Goal: Transaction & Acquisition: Purchase product/service

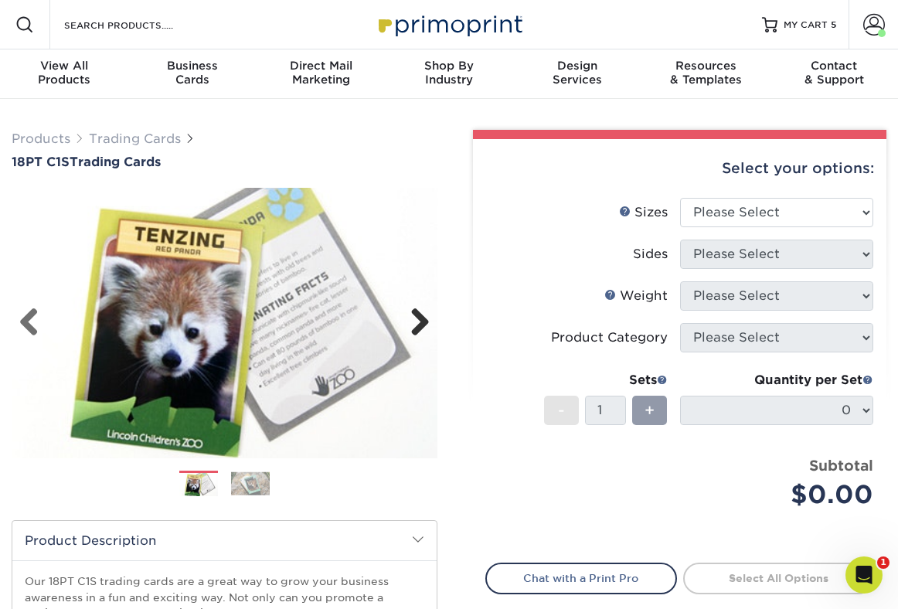
click at [406, 322] on link "Next" at bounding box center [414, 323] width 31 height 31
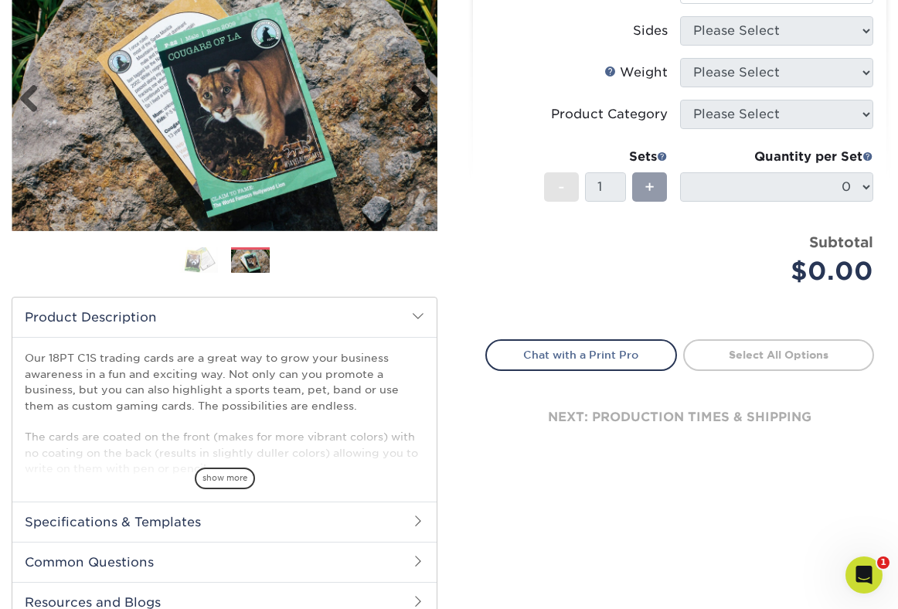
scroll to position [229, 0]
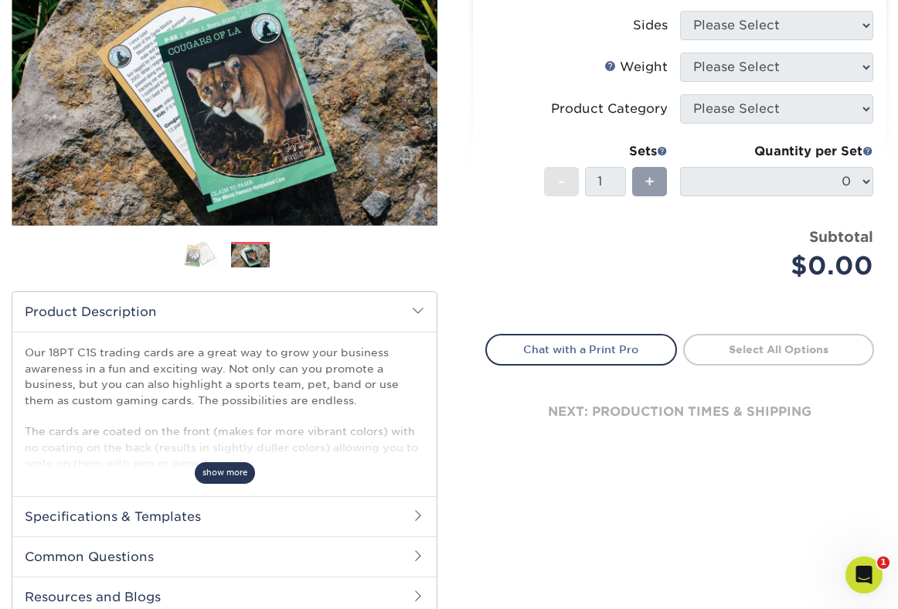
click at [241, 473] on span "show more" at bounding box center [225, 472] width 60 height 21
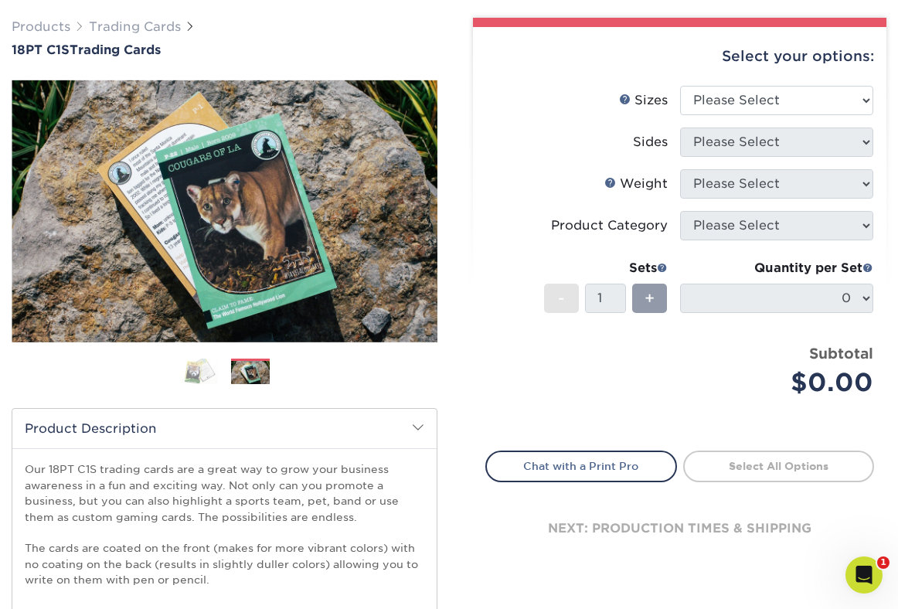
scroll to position [99, 0]
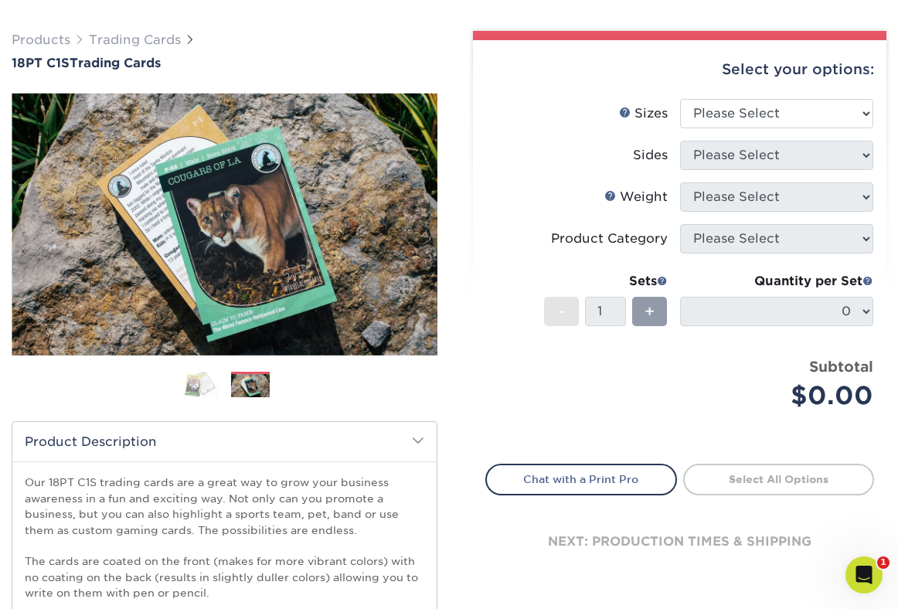
click at [208, 389] on img at bounding box center [198, 384] width 39 height 27
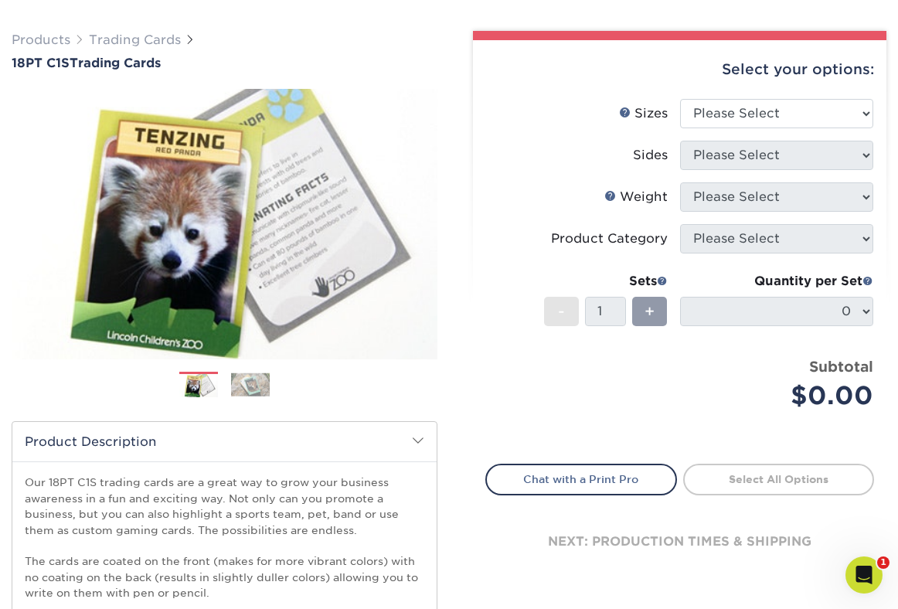
scroll to position [508, 0]
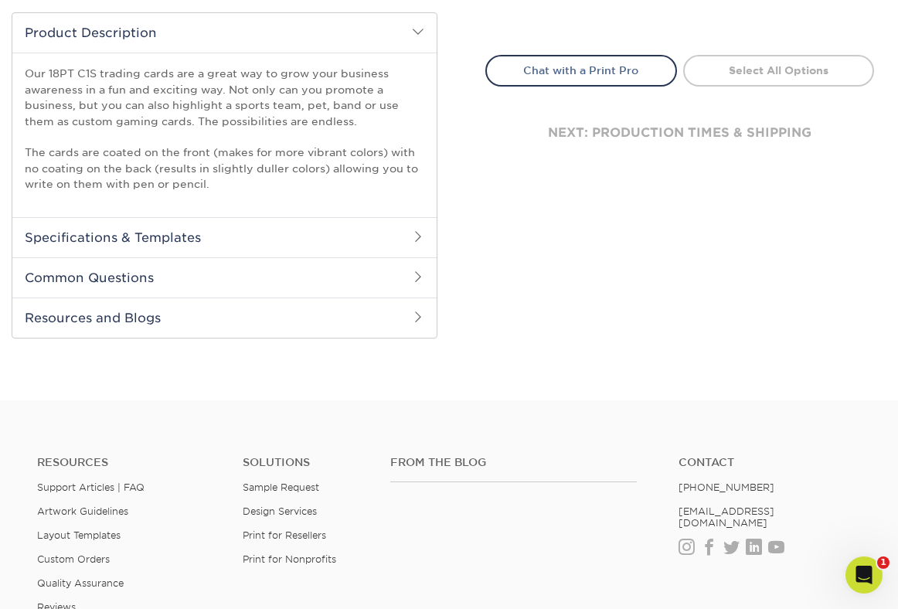
click at [238, 247] on h2 "Specifications & Templates" at bounding box center [224, 237] width 424 height 40
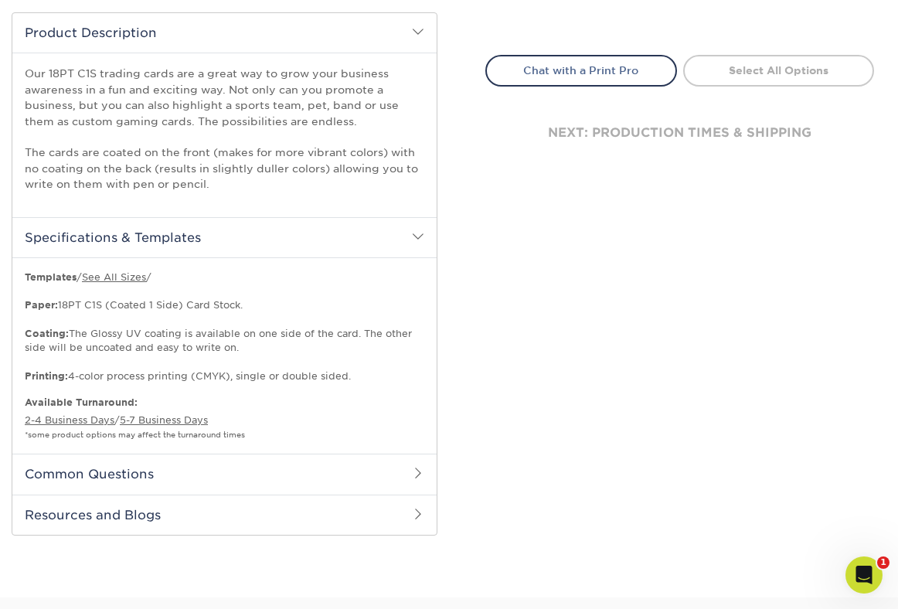
click at [176, 475] on h2 "Common Questions" at bounding box center [224, 474] width 424 height 40
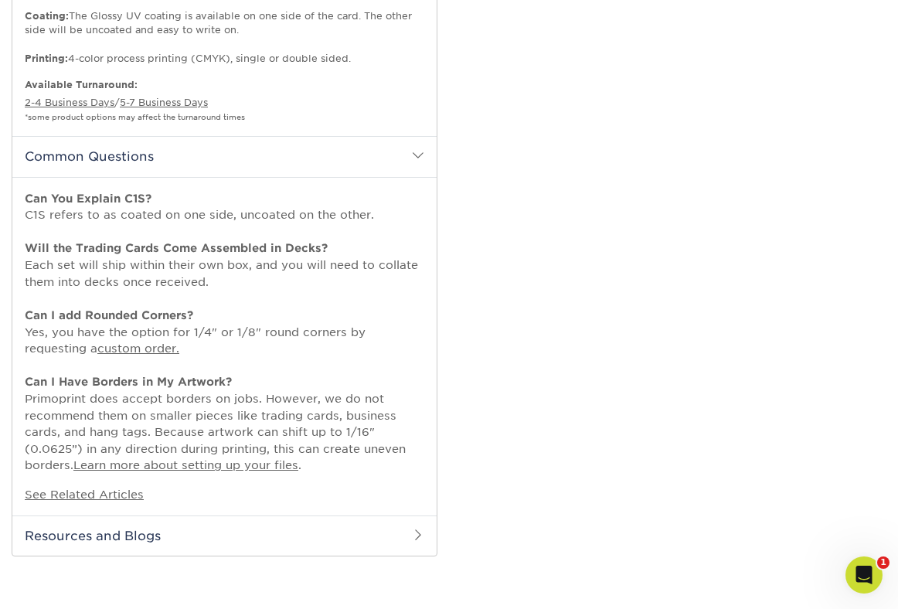
scroll to position [835, 0]
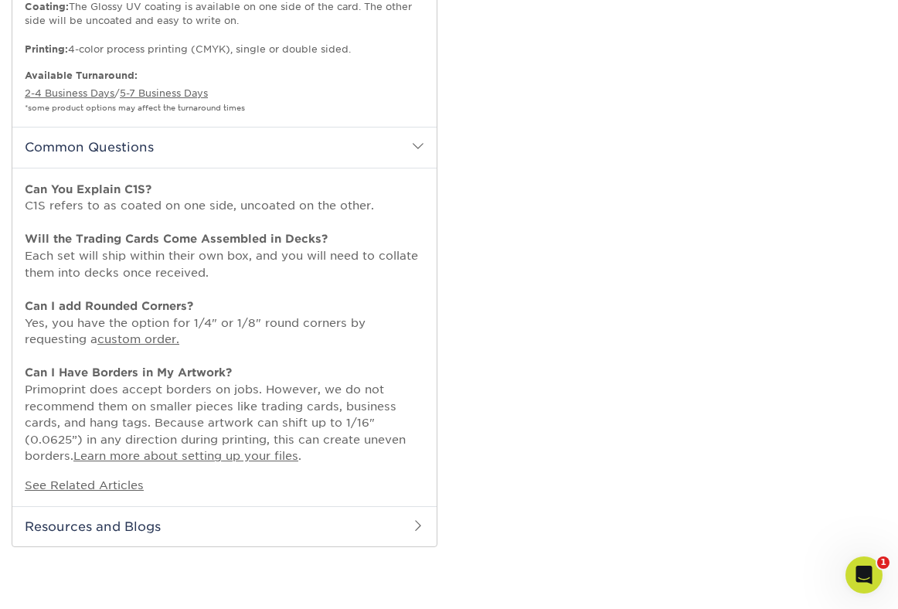
click at [209, 525] on h2 "Resources and Blogs" at bounding box center [224, 526] width 424 height 40
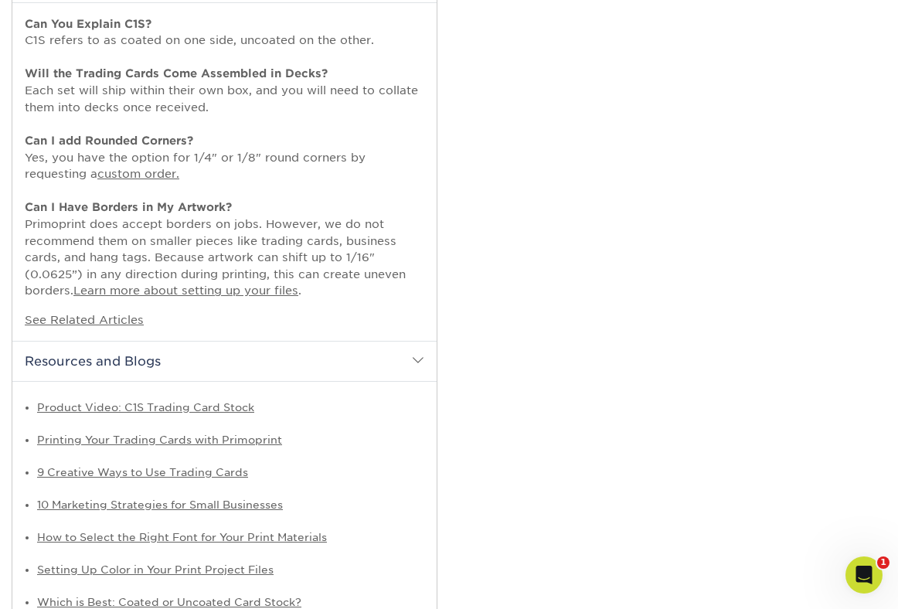
scroll to position [1035, 0]
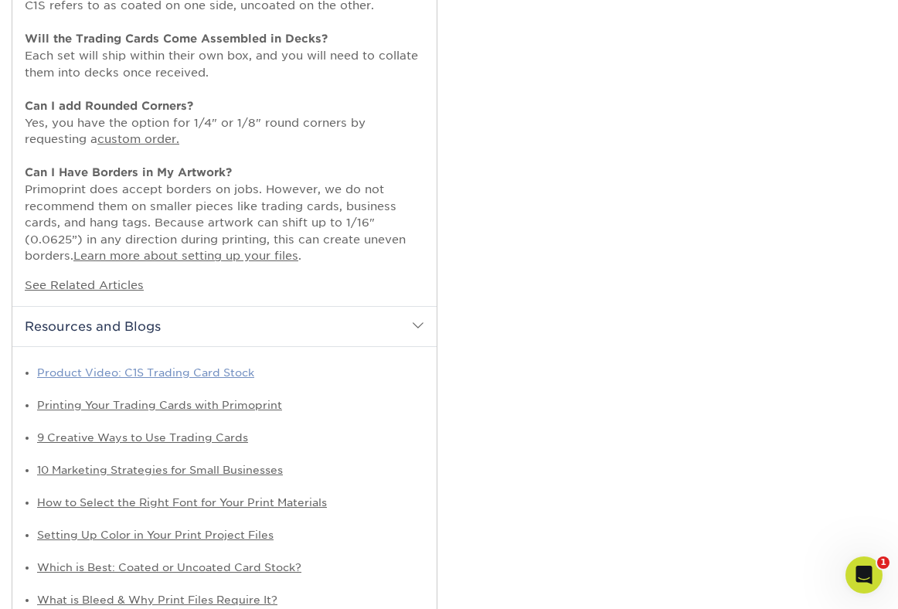
click at [223, 372] on link "Product Video: C1S Trading Card Stock" at bounding box center [145, 372] width 217 height 12
